Goal: Information Seeking & Learning: Learn about a topic

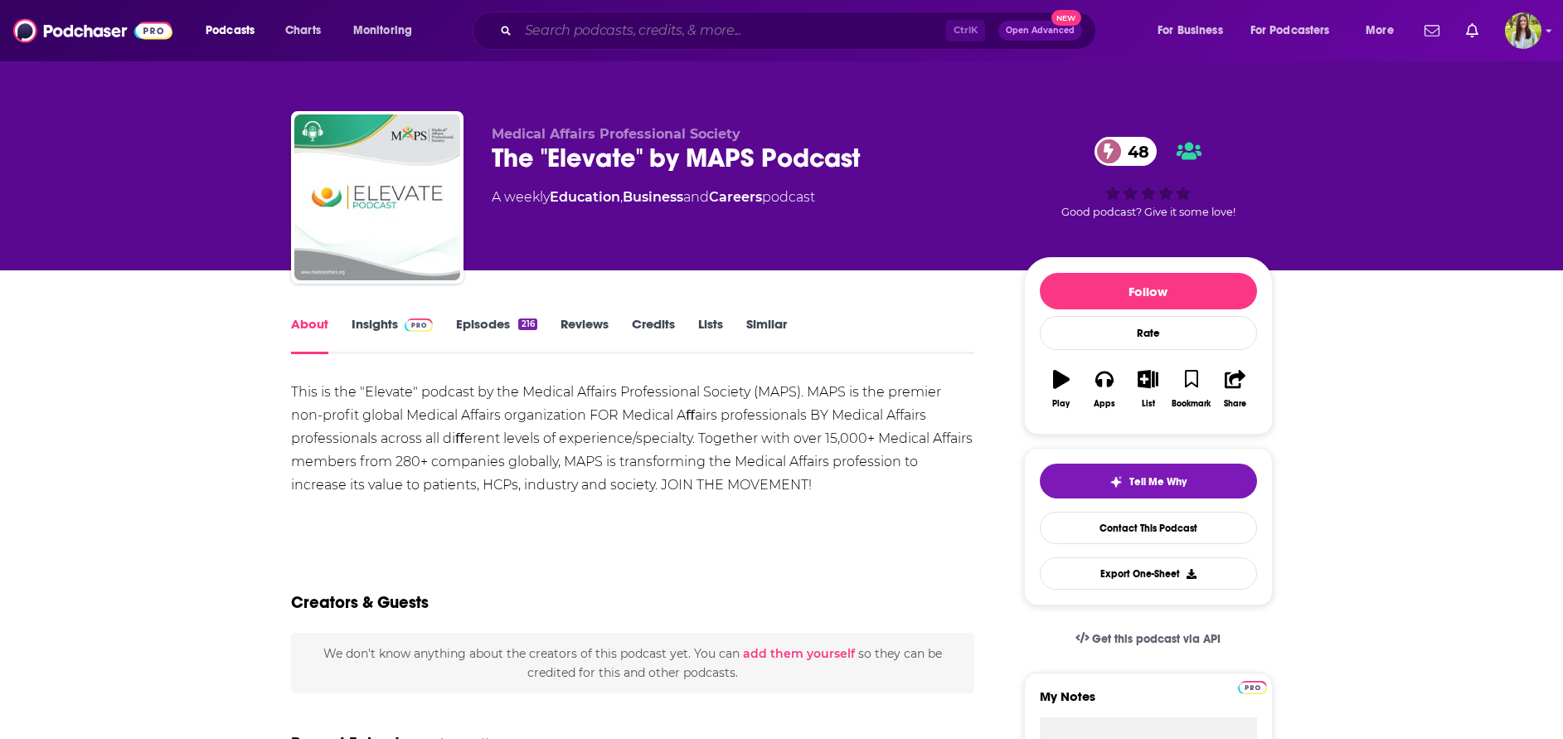
click at [733, 25] on input "Search podcasts, credits, & more..." at bounding box center [732, 30] width 428 height 27
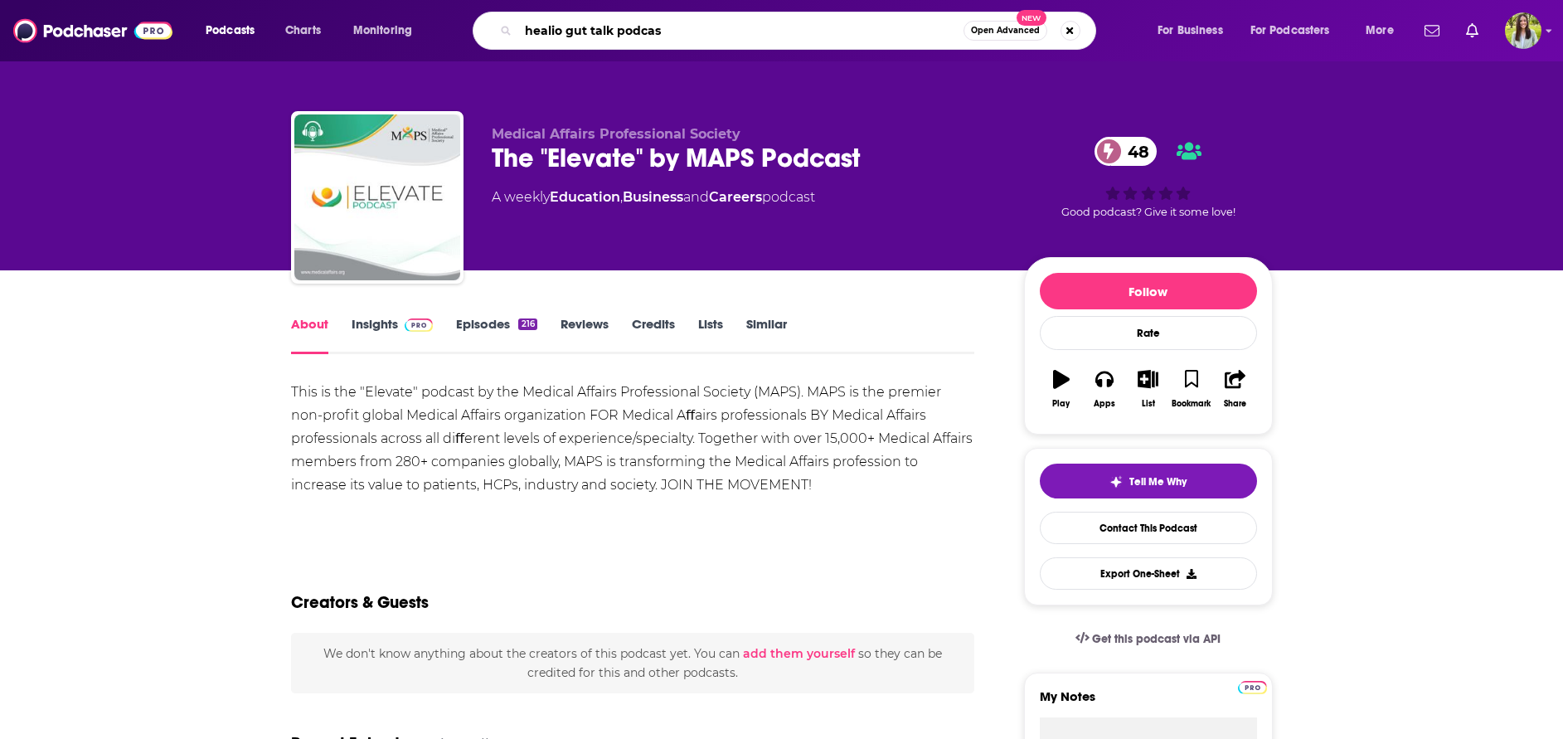
type input "healio gut talk podcast"
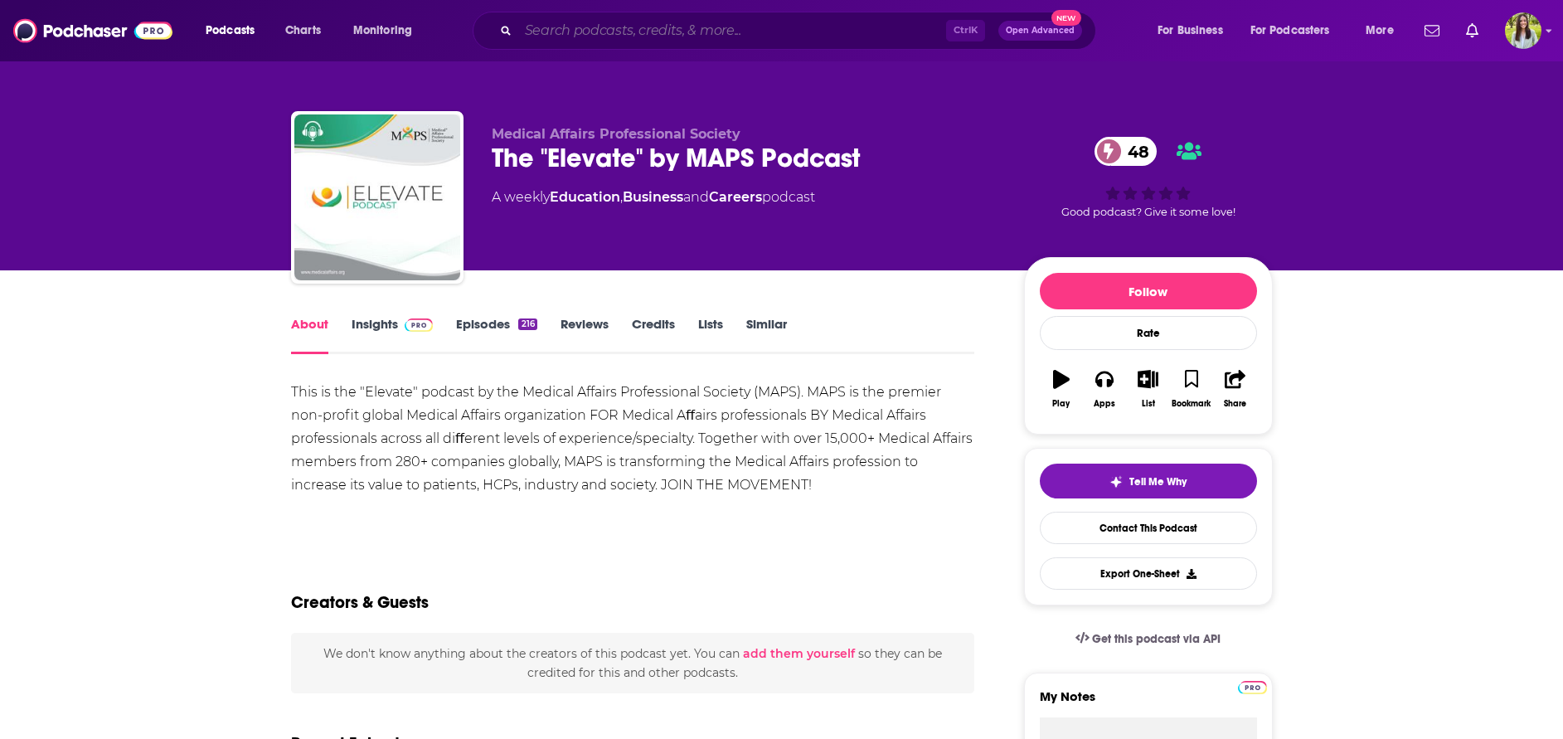
click at [672, 31] on input "Search podcasts, credits, & more..." at bounding box center [732, 30] width 428 height 27
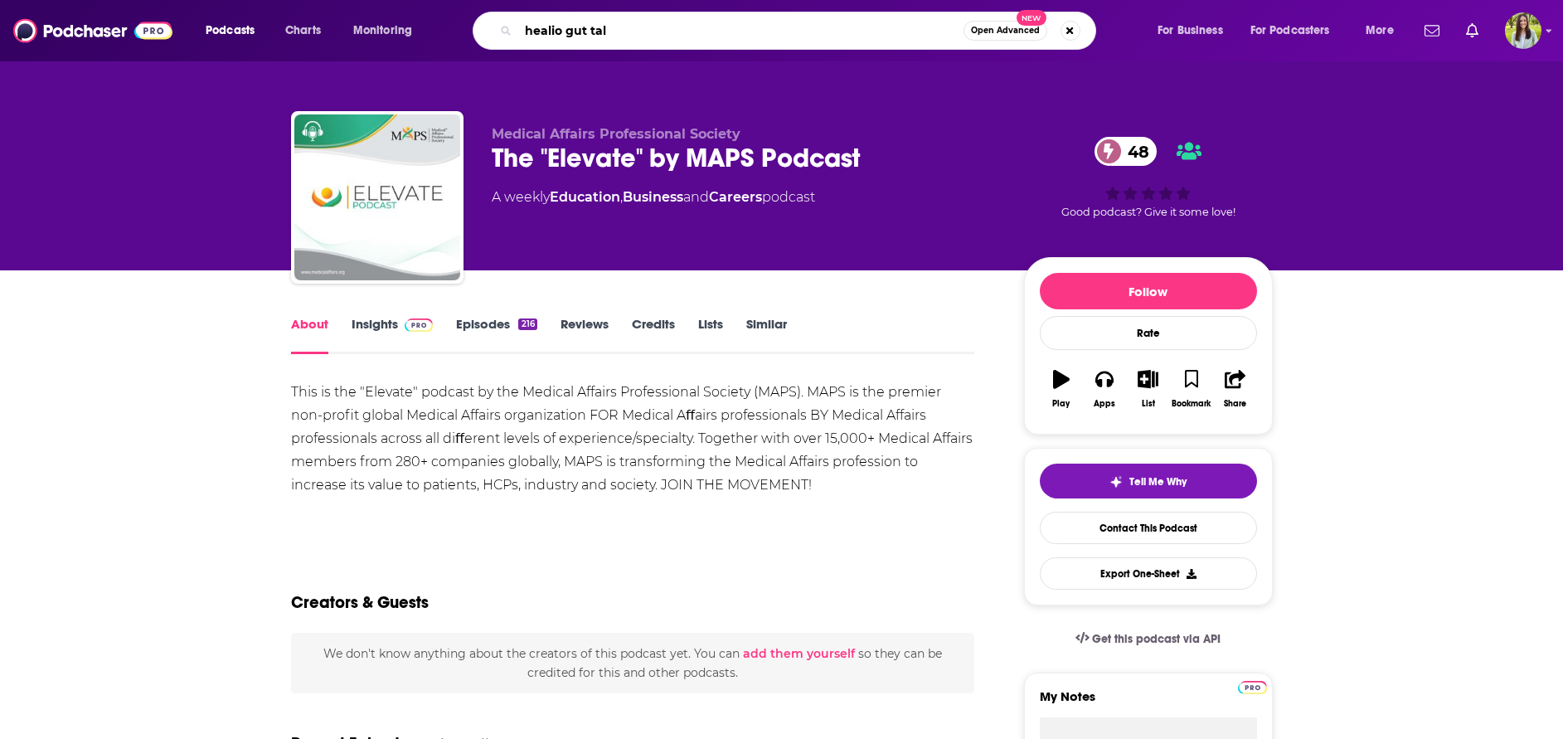
type input "healio gut talk"
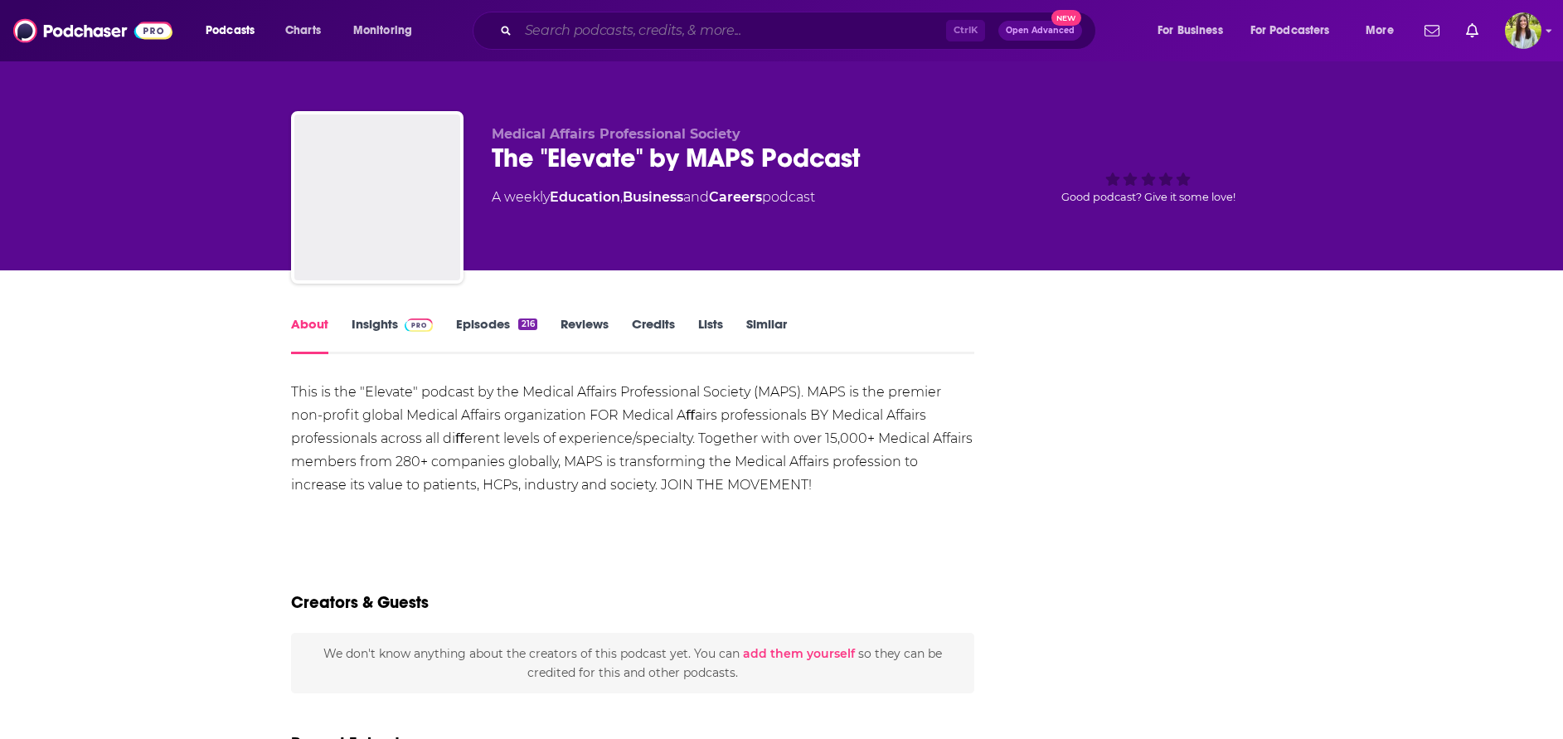
click at [613, 32] on input "Search podcasts, credits, & more..." at bounding box center [732, 30] width 428 height 27
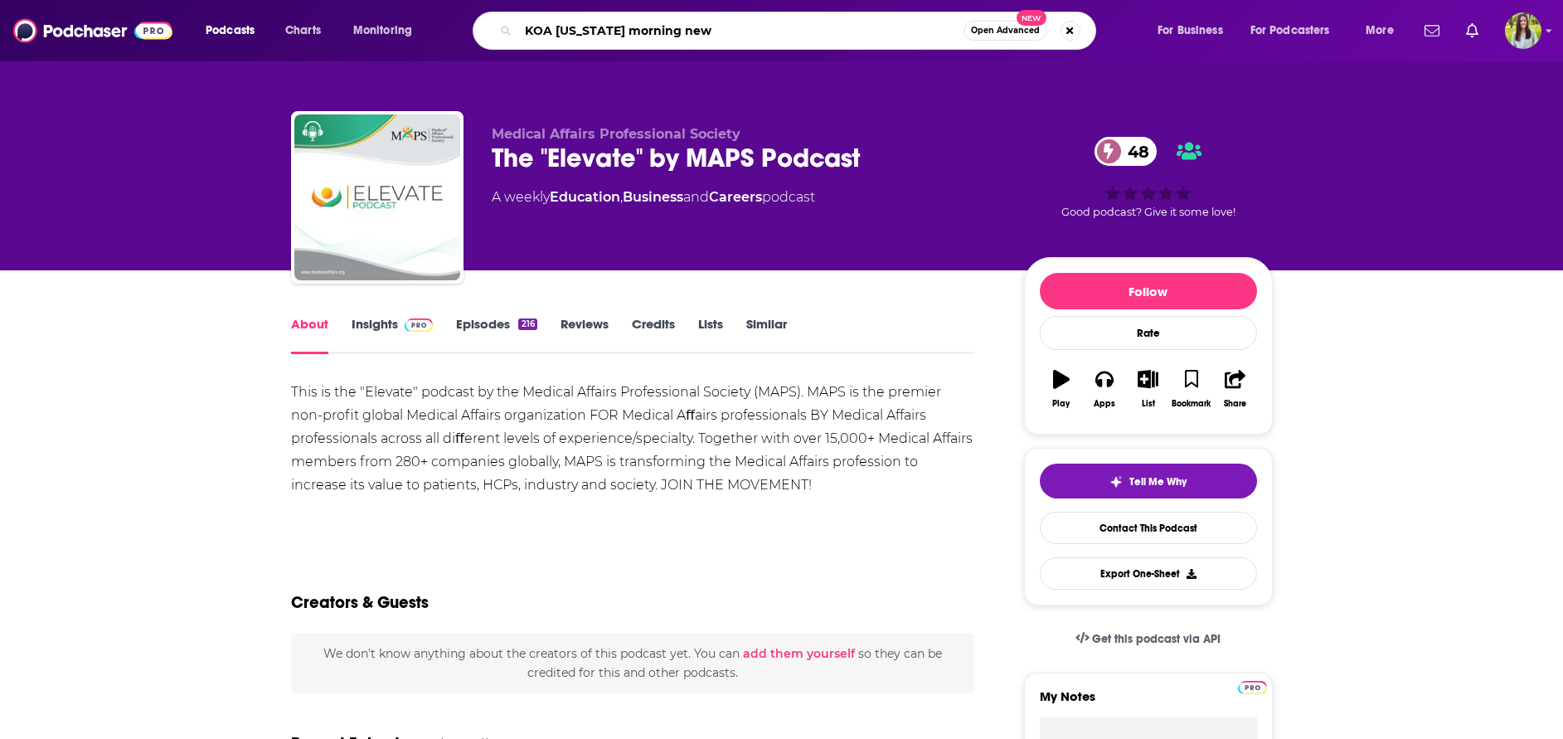
type input "KOA [US_STATE] morning news"
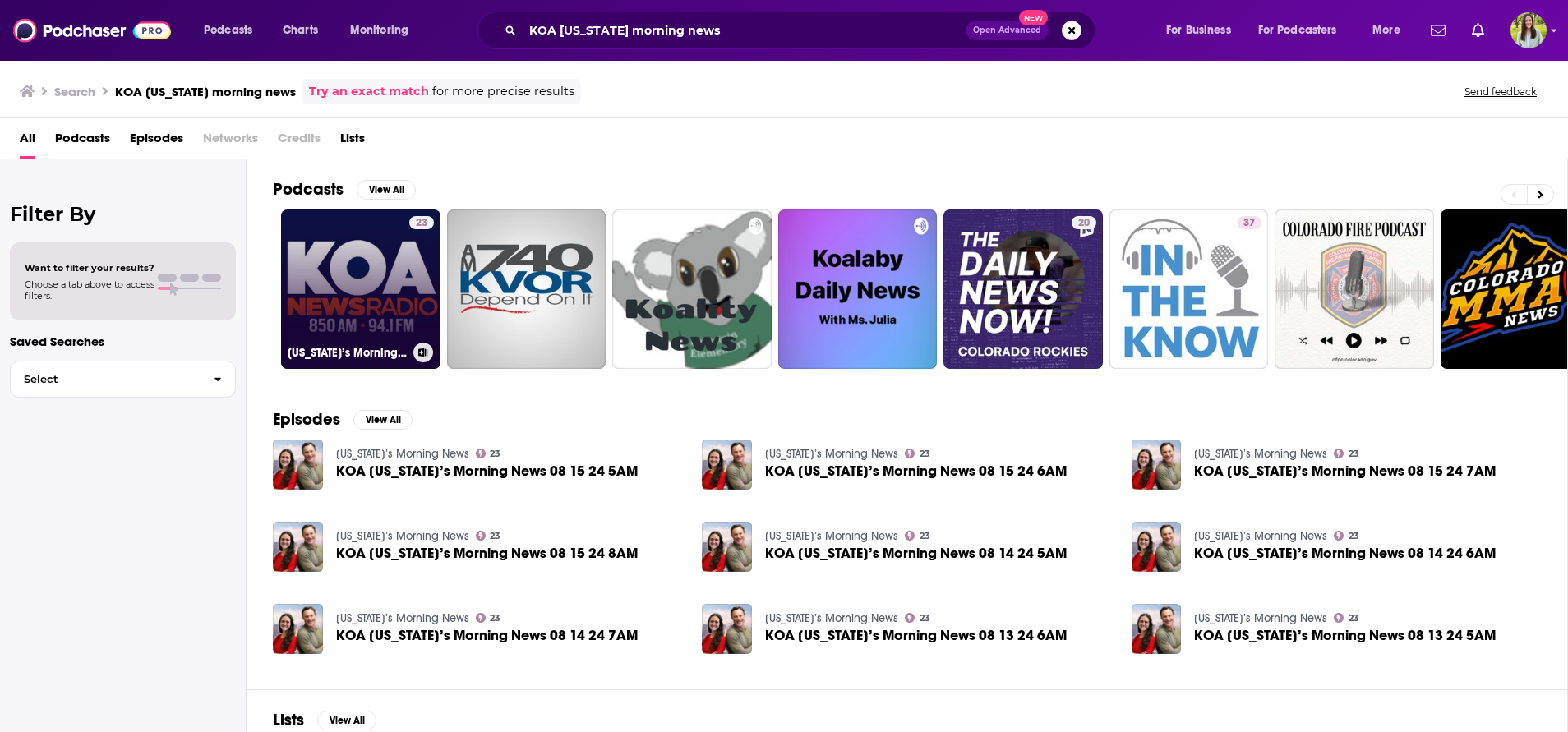
click at [334, 298] on link "23 [US_STATE]’s Morning News" at bounding box center [361, 288] width 160 height 159
